Goal: Navigation & Orientation: Understand site structure

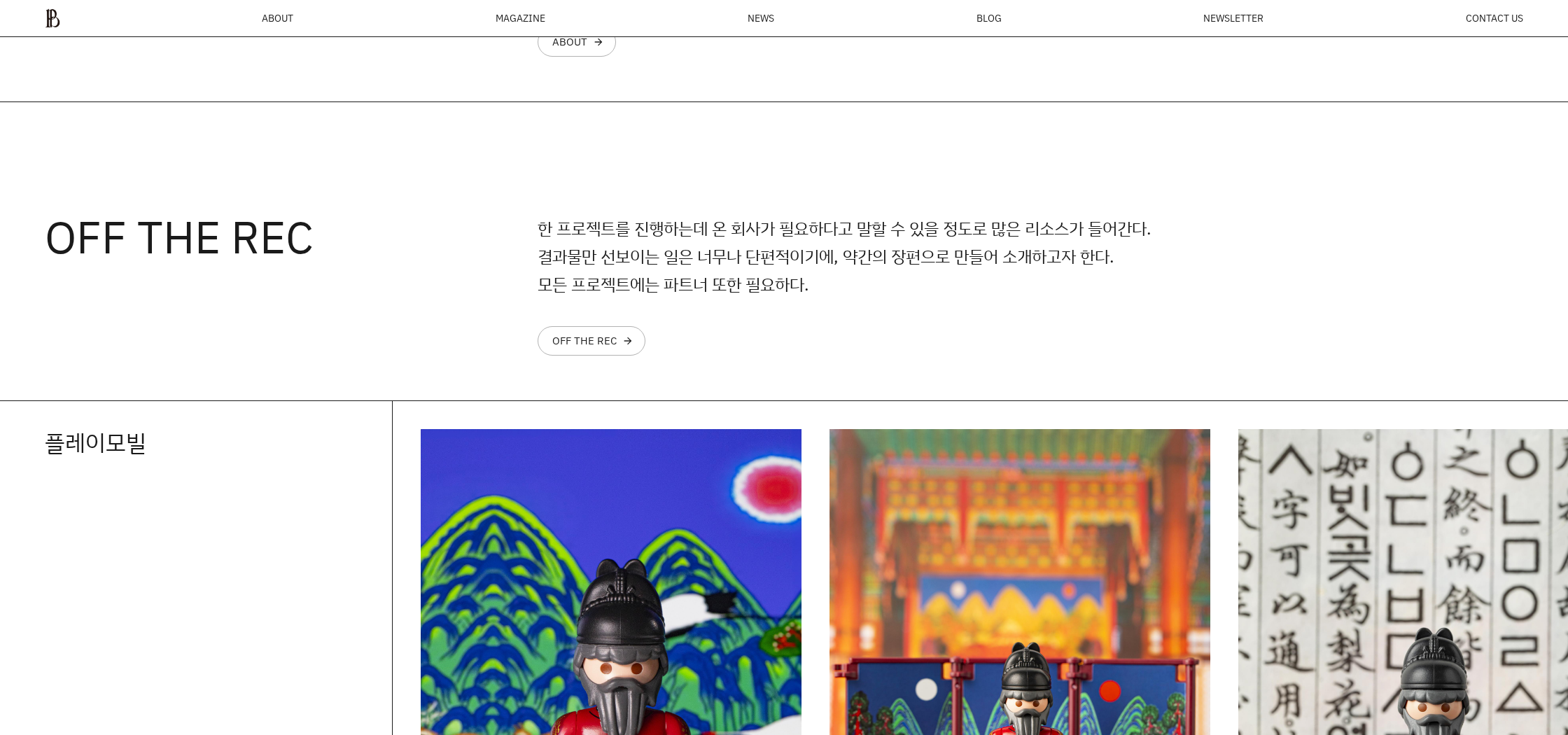
scroll to position [1926, 0]
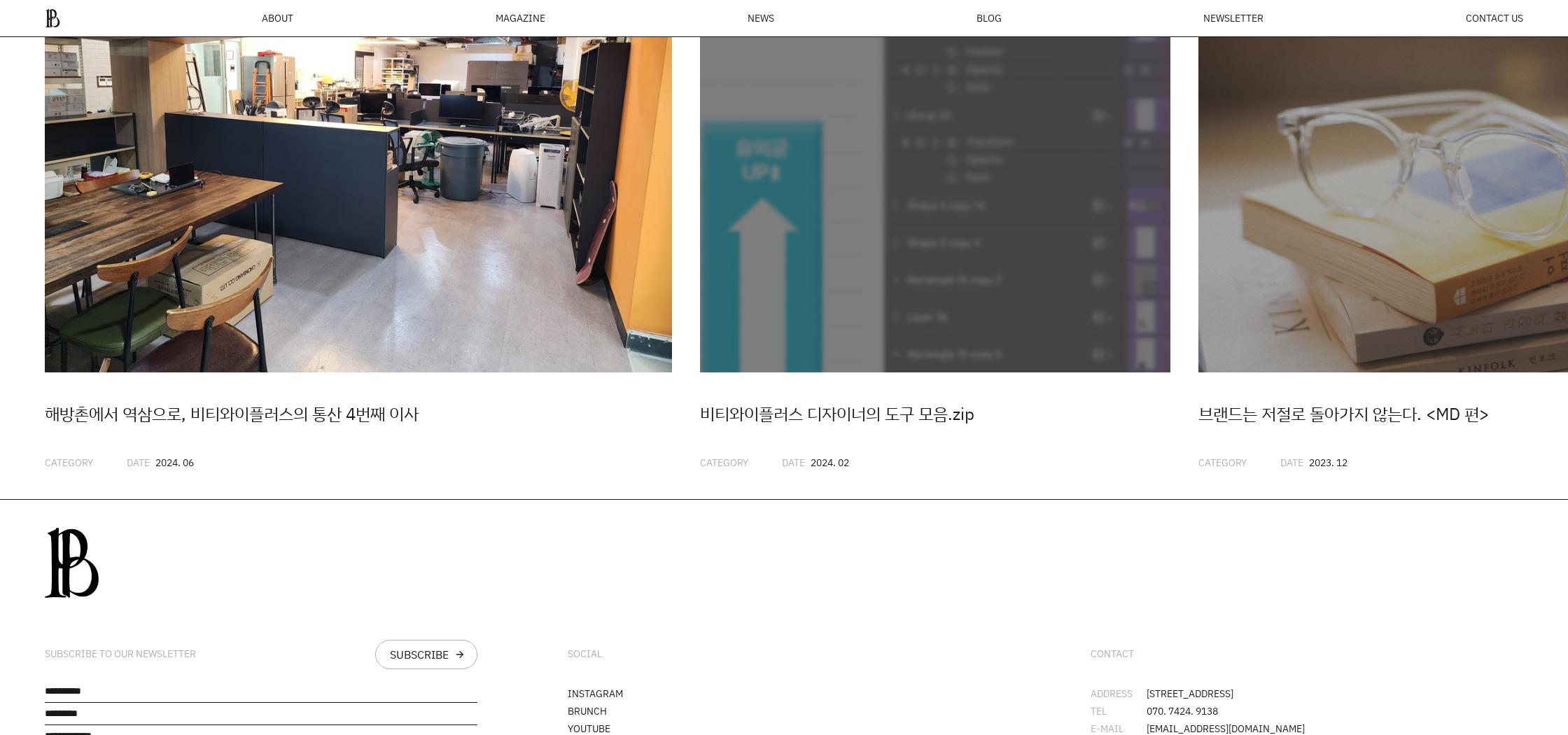
scroll to position [4451, 0]
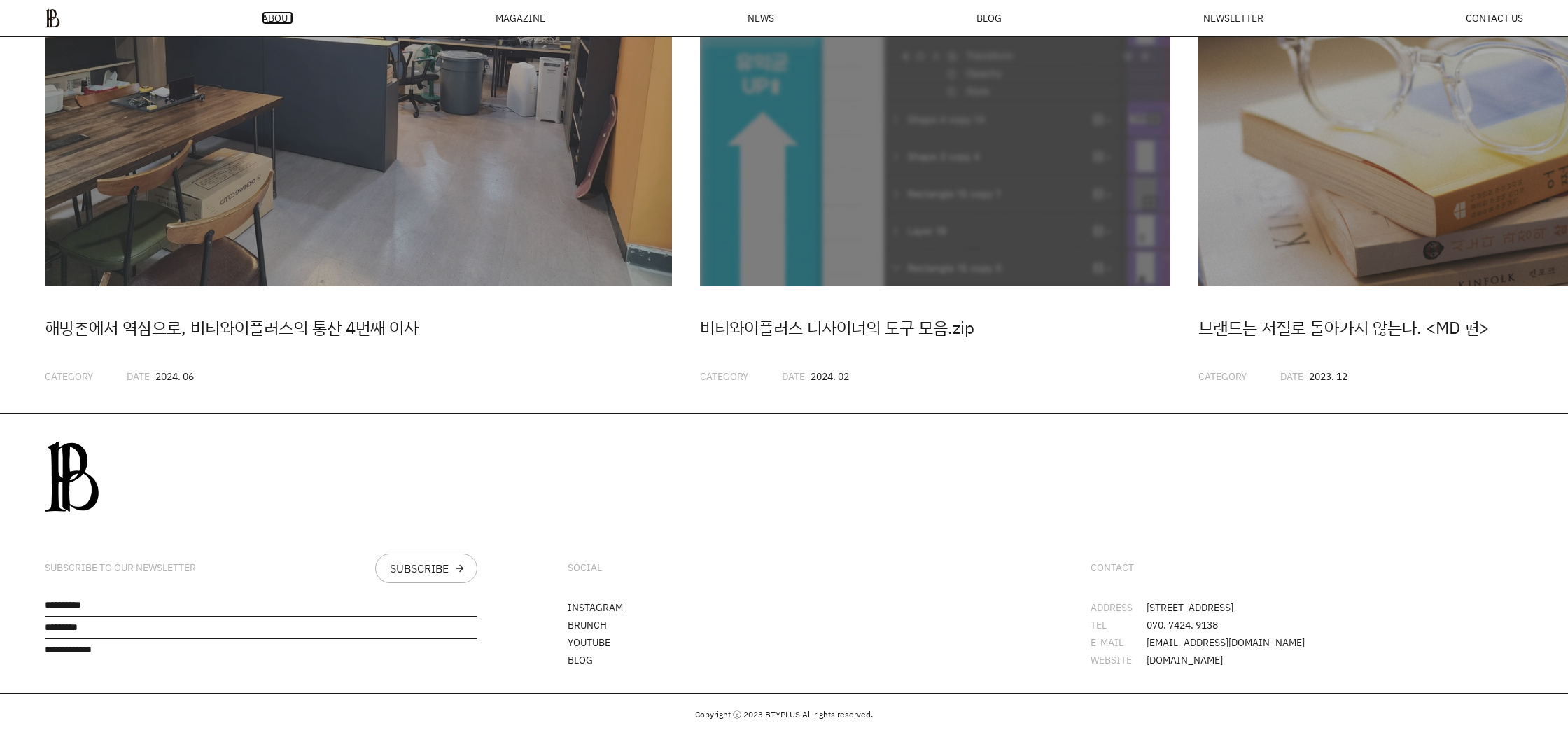
click at [290, 21] on span "ABOUT" at bounding box center [277, 18] width 32 height 10
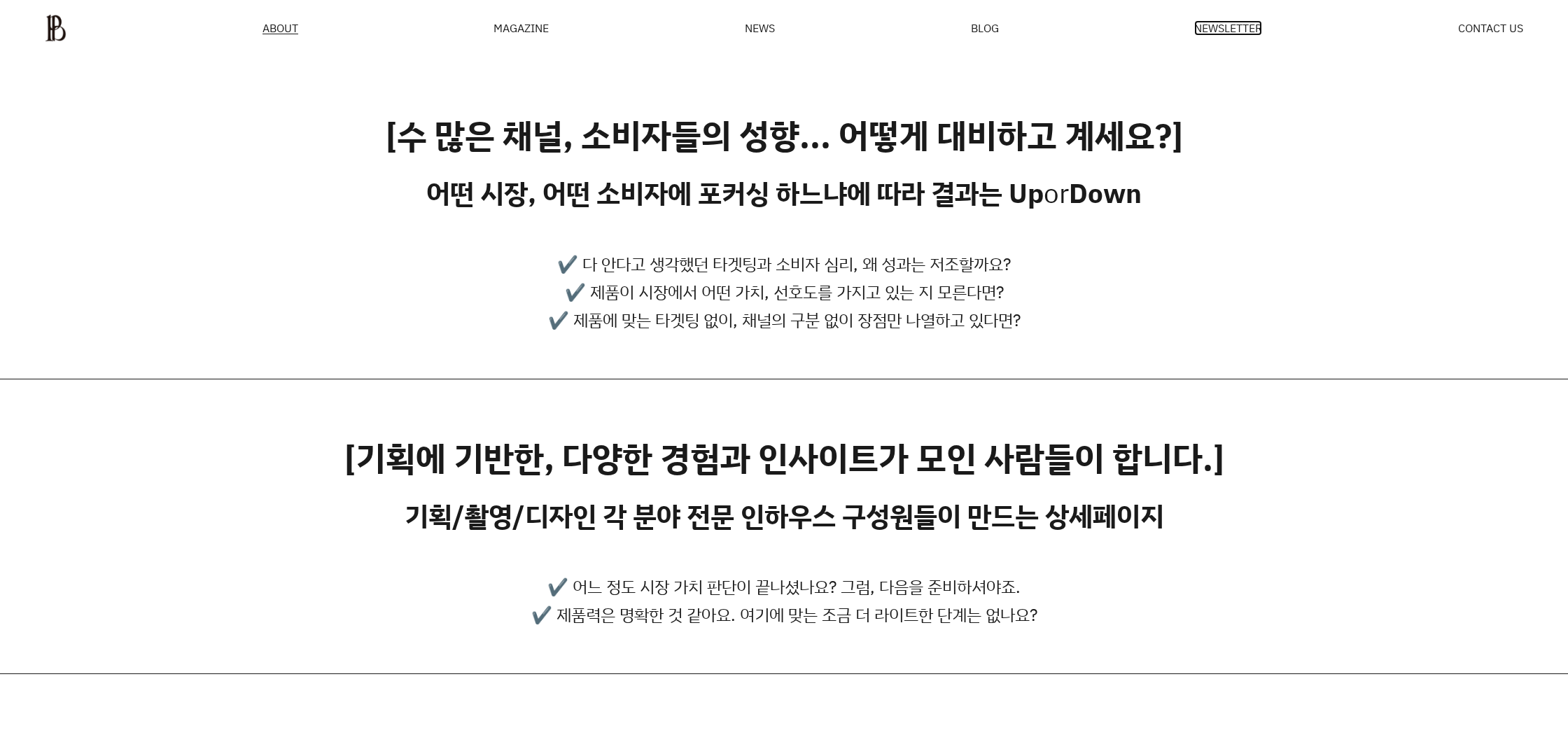
click at [1251, 28] on span "NEWSLETTER" at bounding box center [1228, 28] width 68 height 11
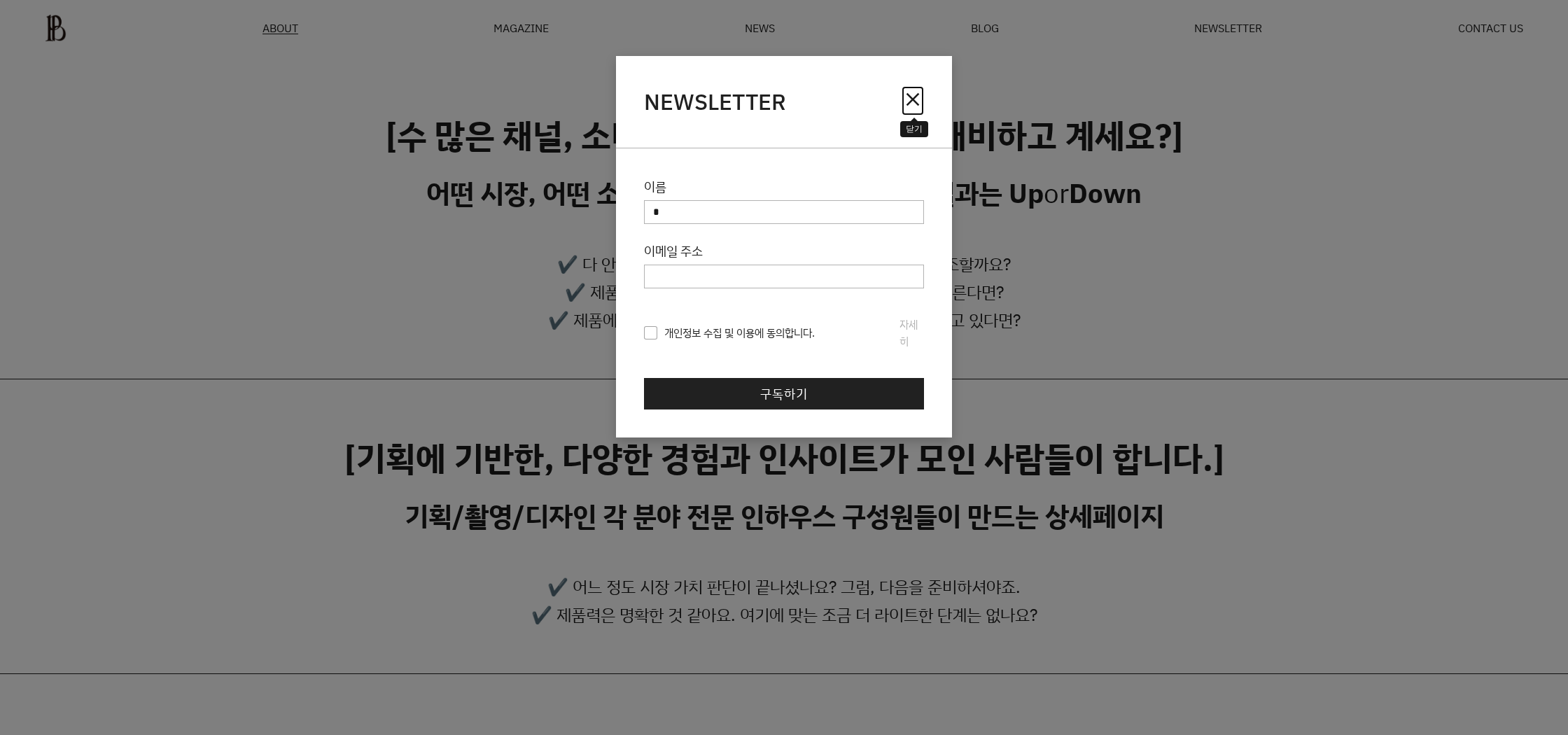
click at [913, 92] on span "close" at bounding box center [913, 100] width 22 height 22
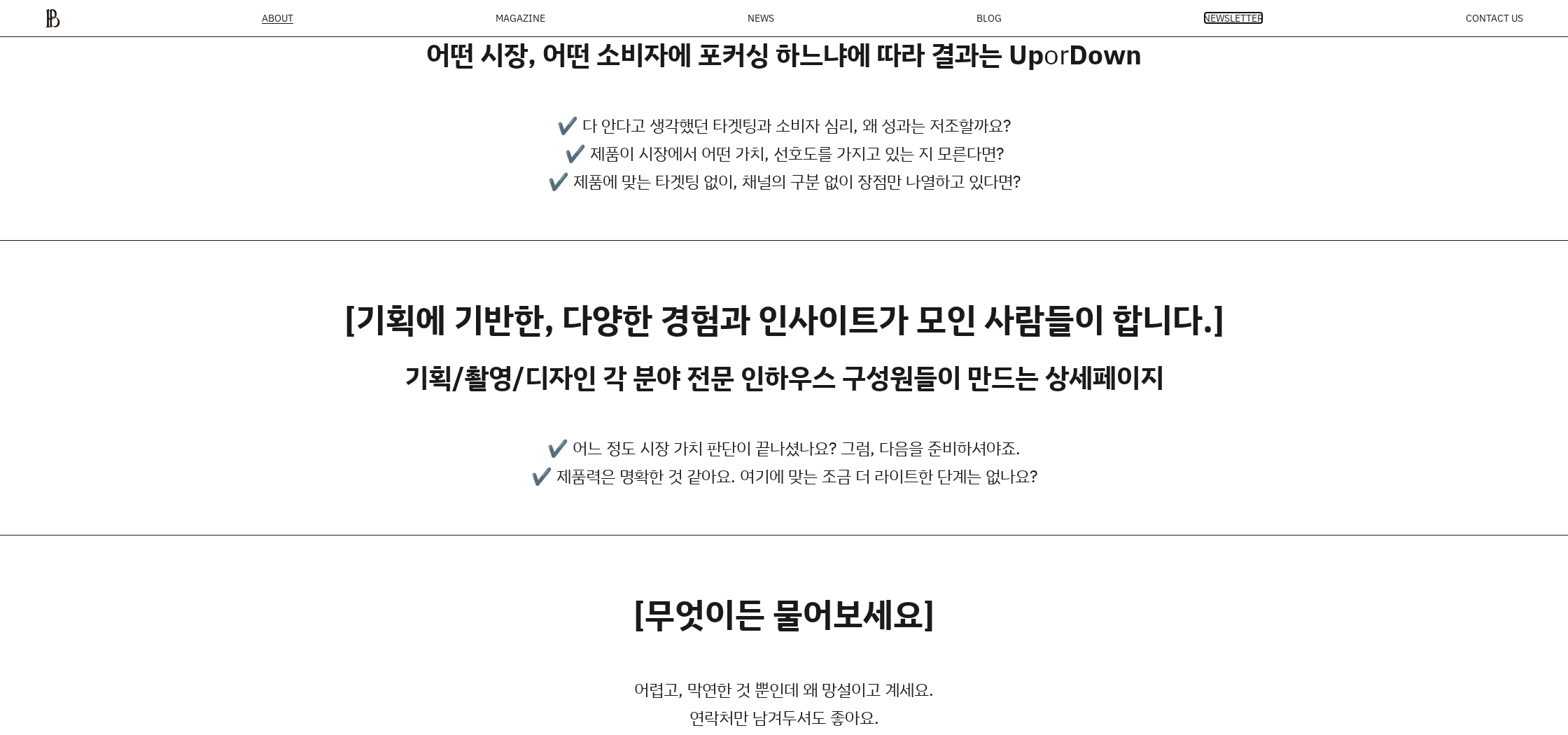
scroll to position [119, 0]
